Goal: Communication & Community: Share content

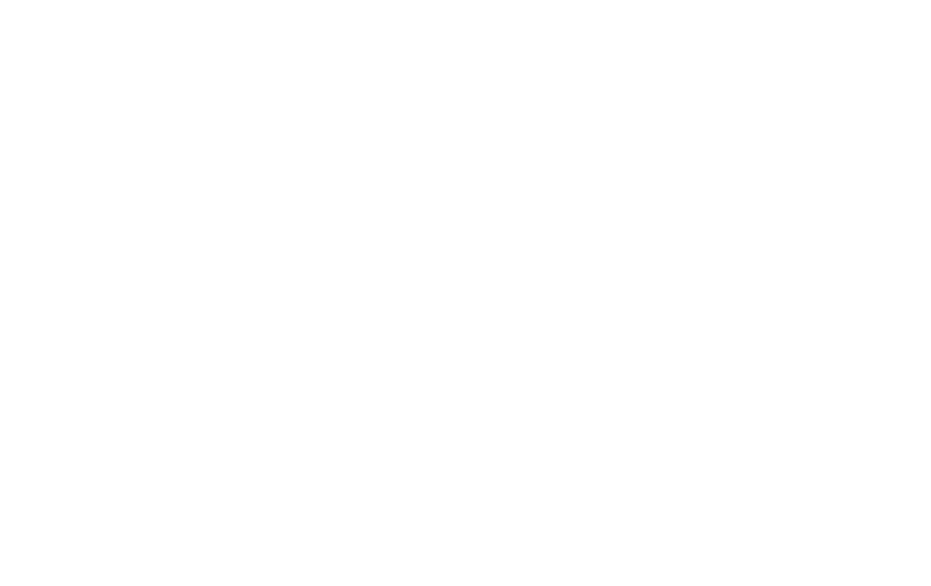
click at [22, 0] on html at bounding box center [465, 0] width 931 height 0
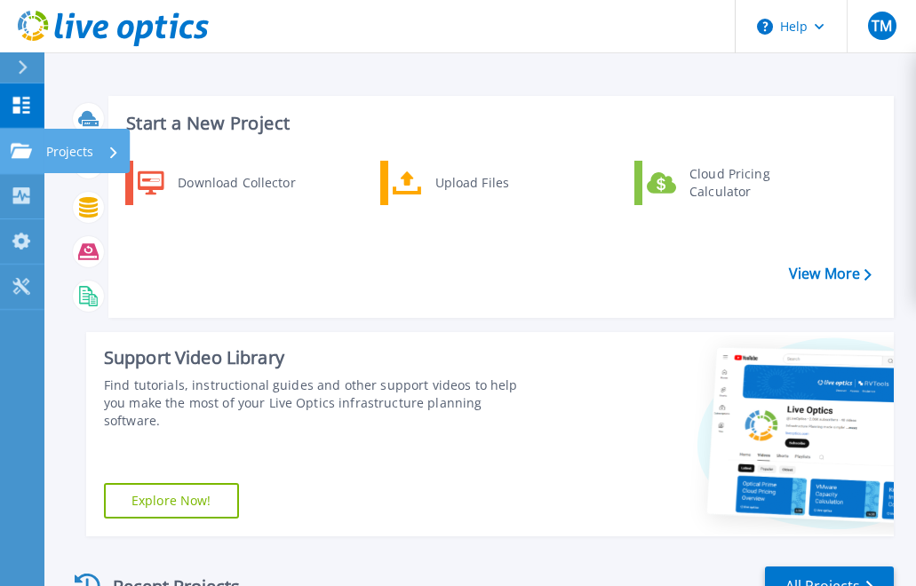
click at [31, 147] on icon at bounding box center [21, 150] width 21 height 15
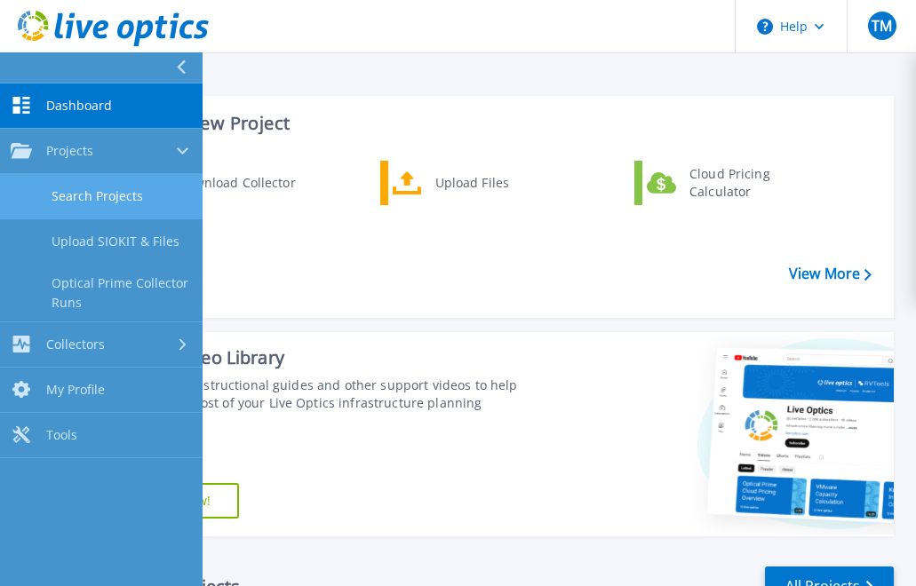
click at [128, 186] on link "Search Projects" at bounding box center [101, 196] width 203 height 45
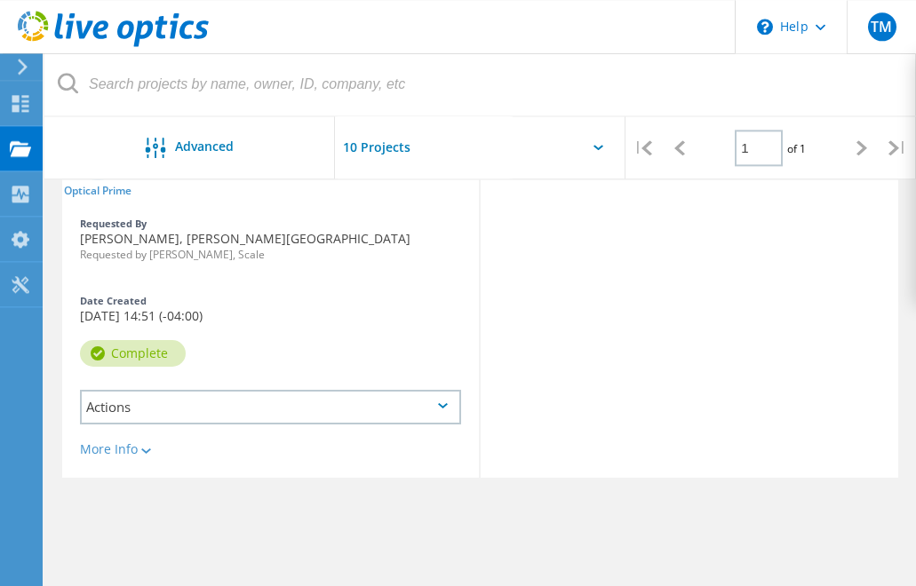
scroll to position [215, 0]
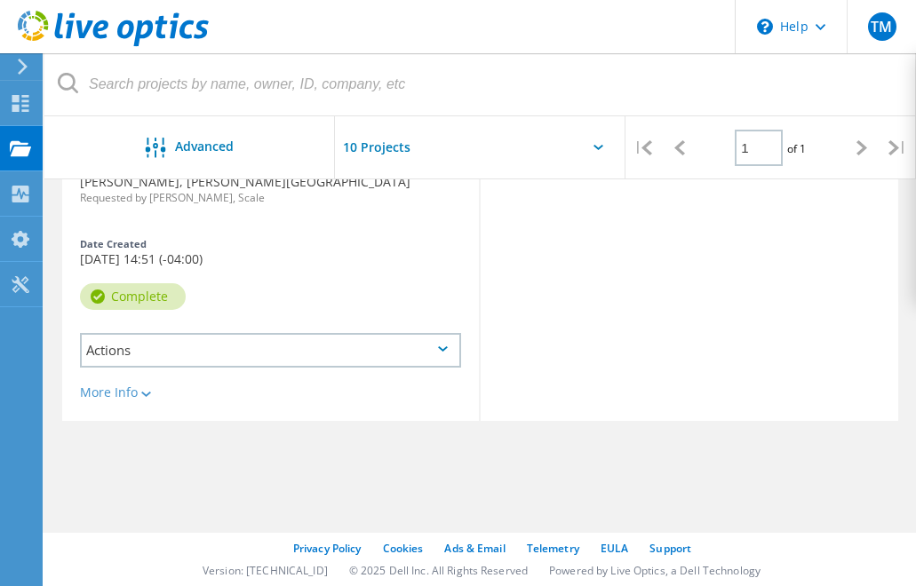
click at [232, 360] on div "Actions" at bounding box center [270, 350] width 381 height 35
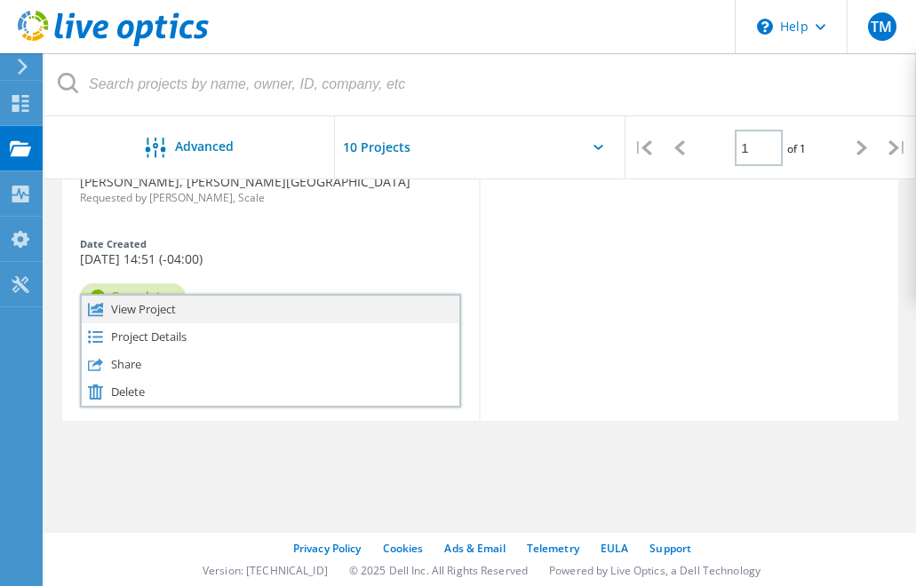
click at [160, 301] on div "View Project" at bounding box center [271, 310] width 378 height 28
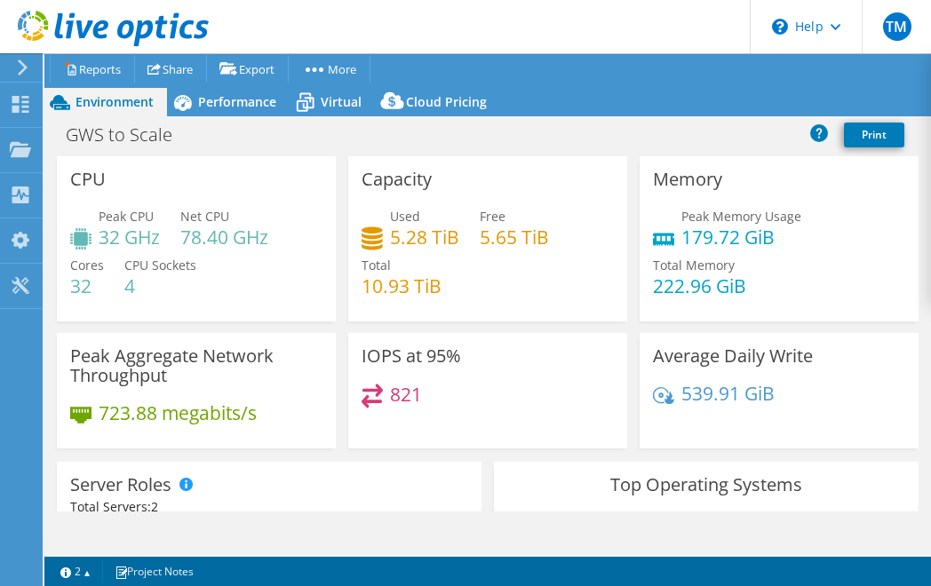
select select "USD"
click at [167, 68] on link "Share" at bounding box center [170, 69] width 73 height 28
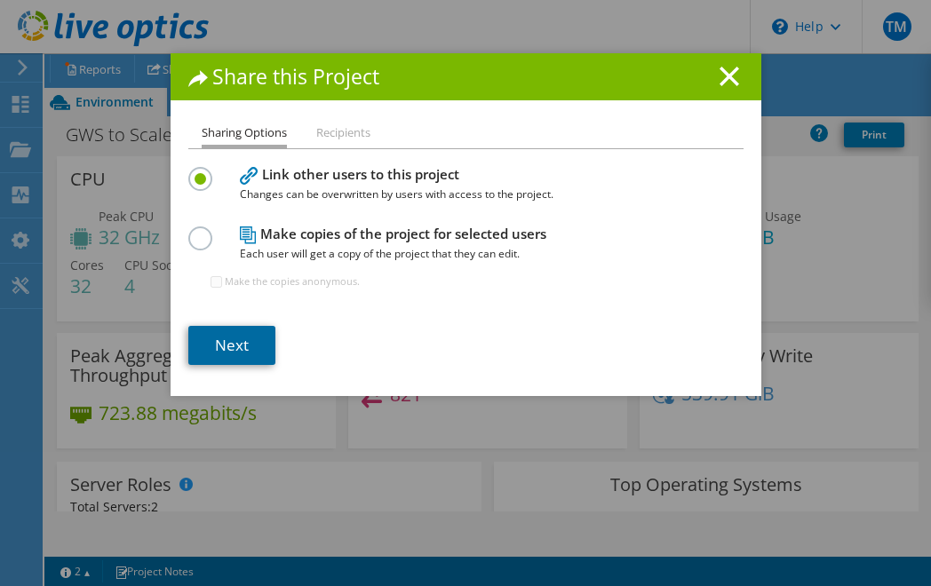
click at [220, 337] on link "Next" at bounding box center [231, 345] width 87 height 39
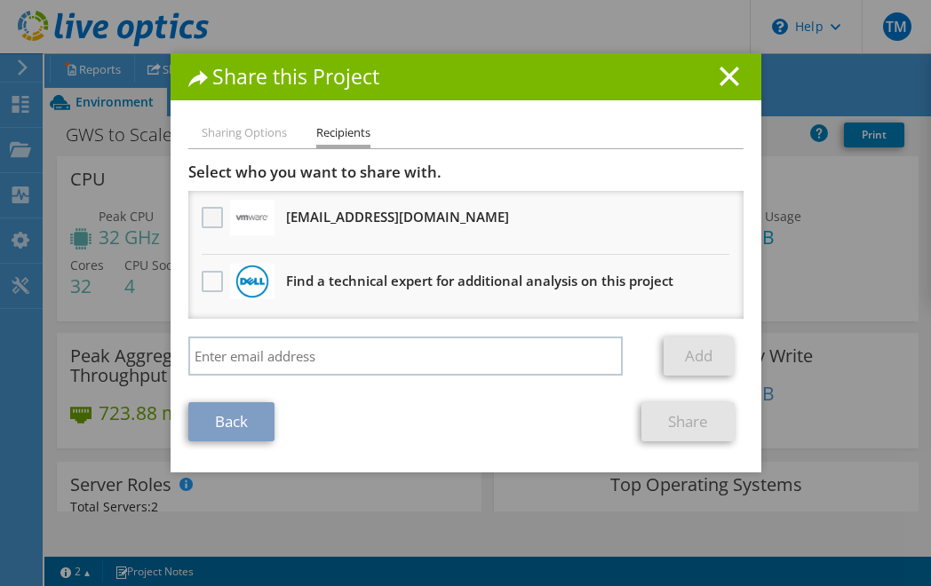
click at [202, 219] on label at bounding box center [215, 217] width 26 height 21
click at [0, 0] on input "checkbox" at bounding box center [0, 0] width 0 height 0
click at [688, 421] on link "Share" at bounding box center [687, 421] width 93 height 39
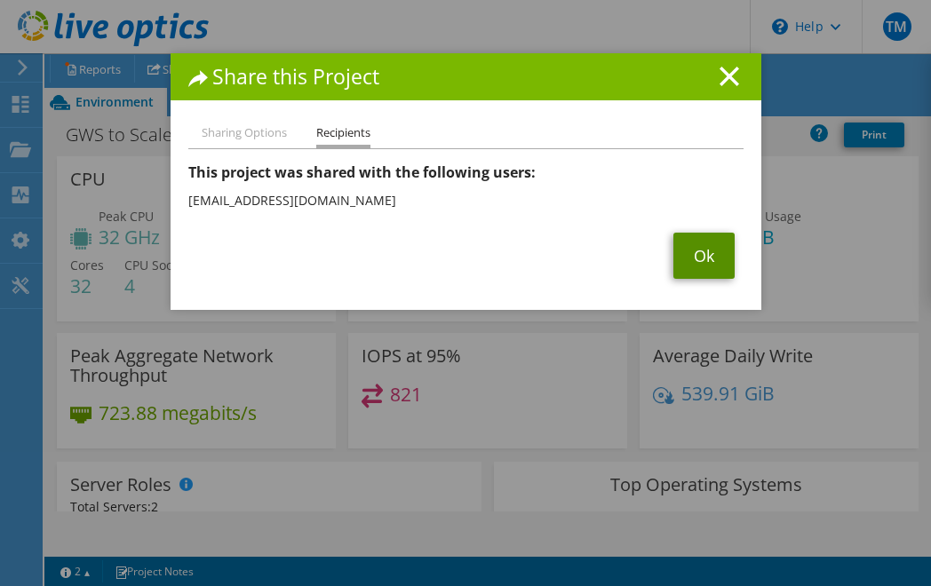
click at [705, 264] on link "Ok" at bounding box center [703, 256] width 61 height 46
